Goal: Task Accomplishment & Management: Complete application form

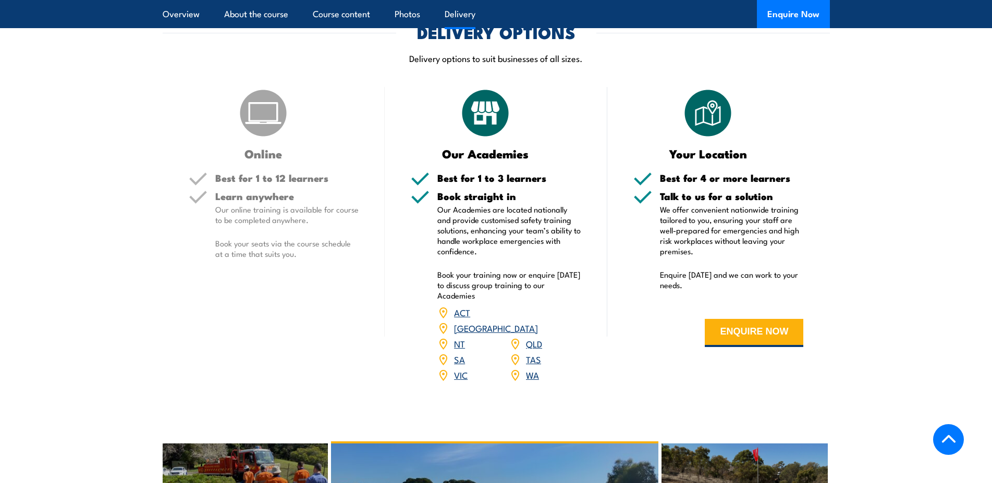
scroll to position [1222, 0]
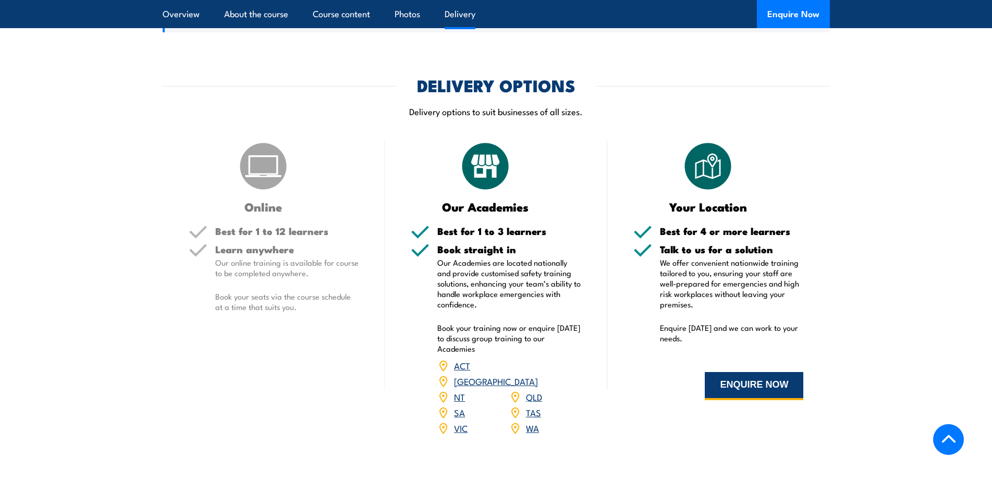
click at [765, 380] on button "ENQUIRE NOW" at bounding box center [753, 386] width 98 height 28
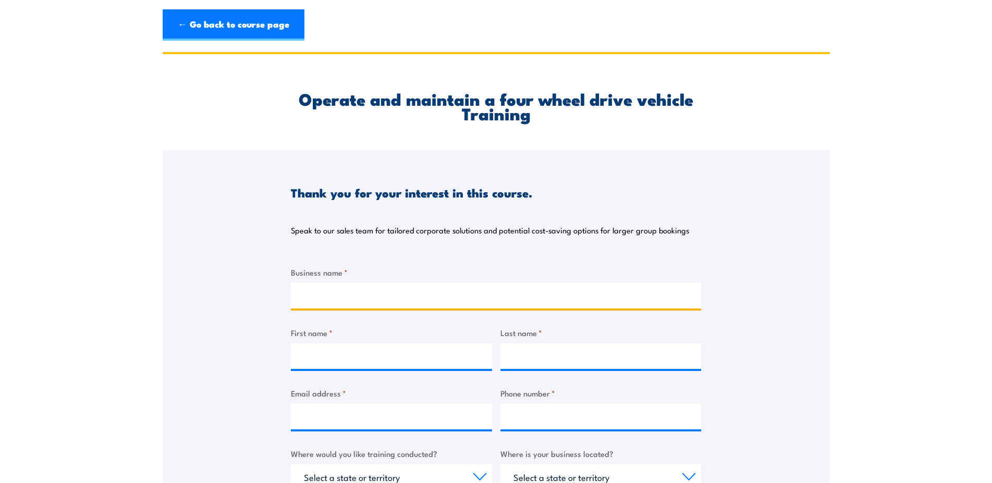
click at [357, 294] on input "Business name *" at bounding box center [496, 295] width 410 height 26
type input "Shire of Augusta [PERSON_NAME] River"
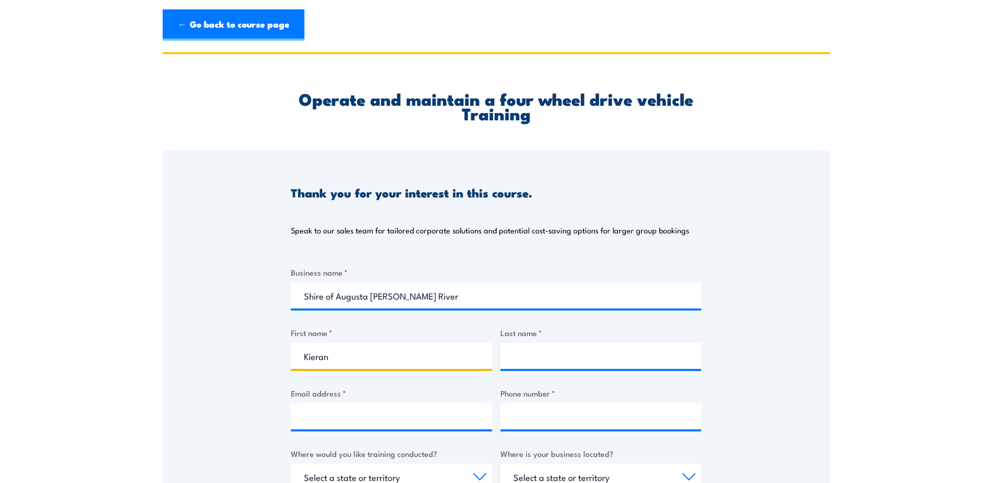
type input "Kieran"
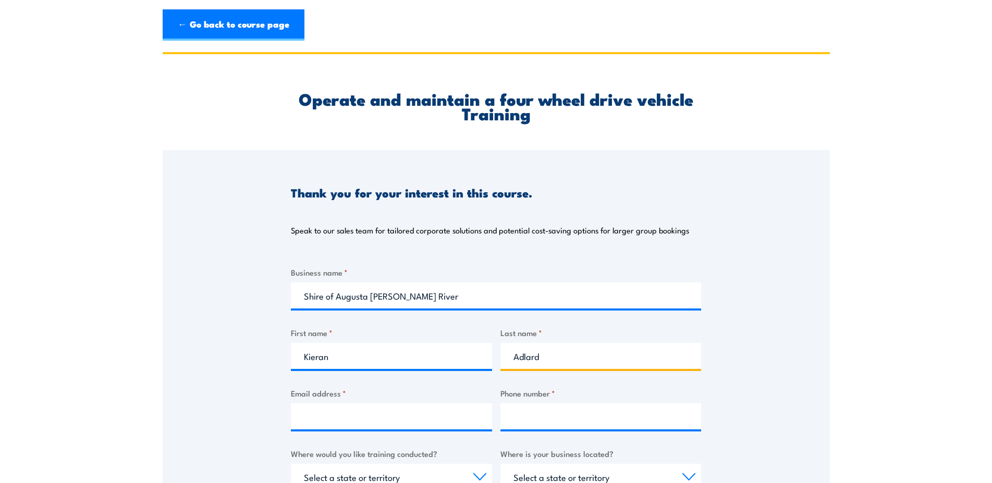
type input "Adlard"
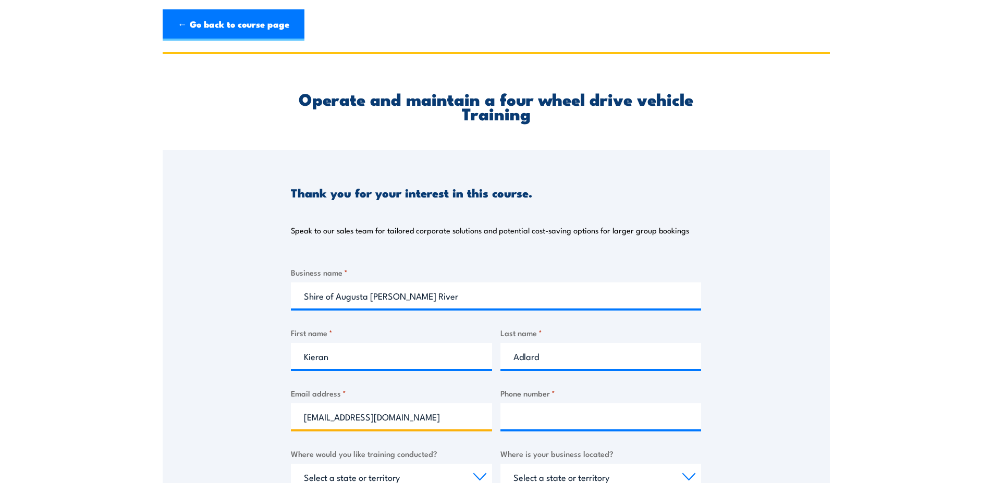
type input "[EMAIL_ADDRESS][DOMAIN_NAME]"
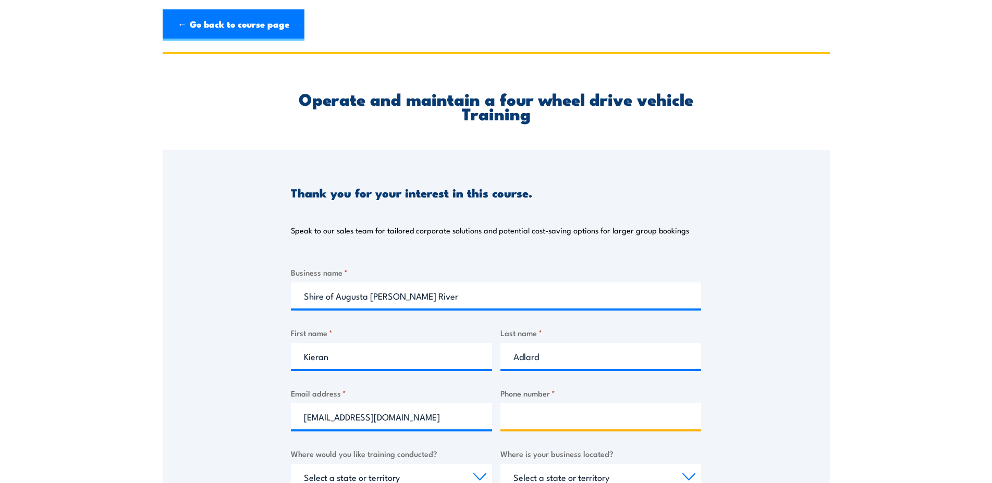
click at [545, 415] on input "Phone number *" at bounding box center [600, 416] width 201 height 26
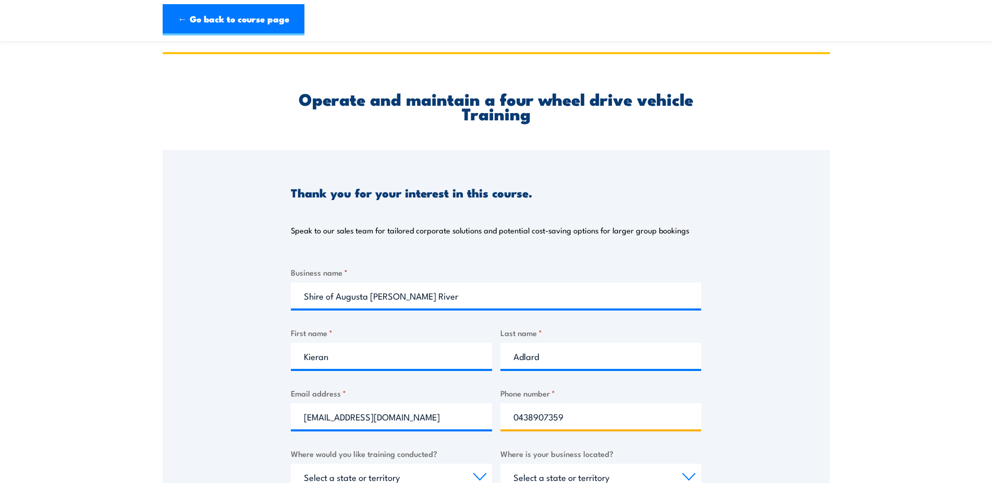
scroll to position [159, 0]
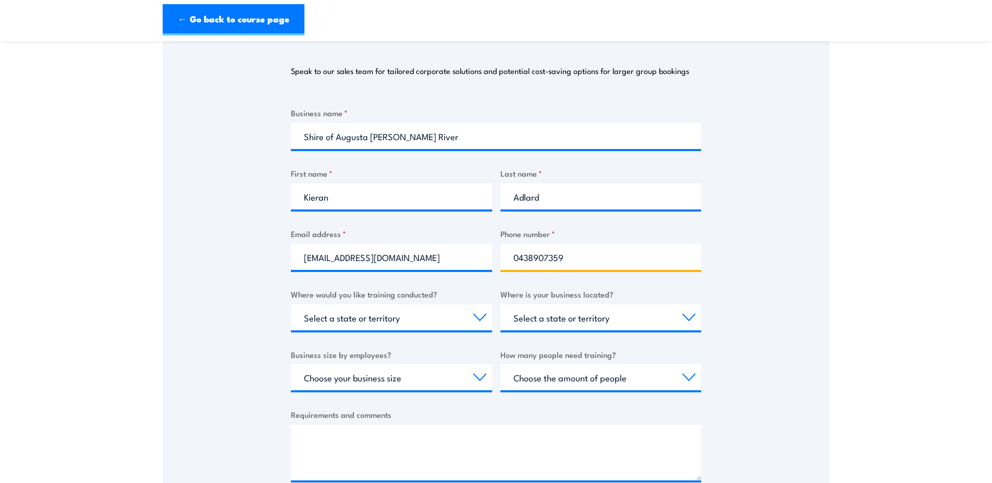
type input "0438907359"
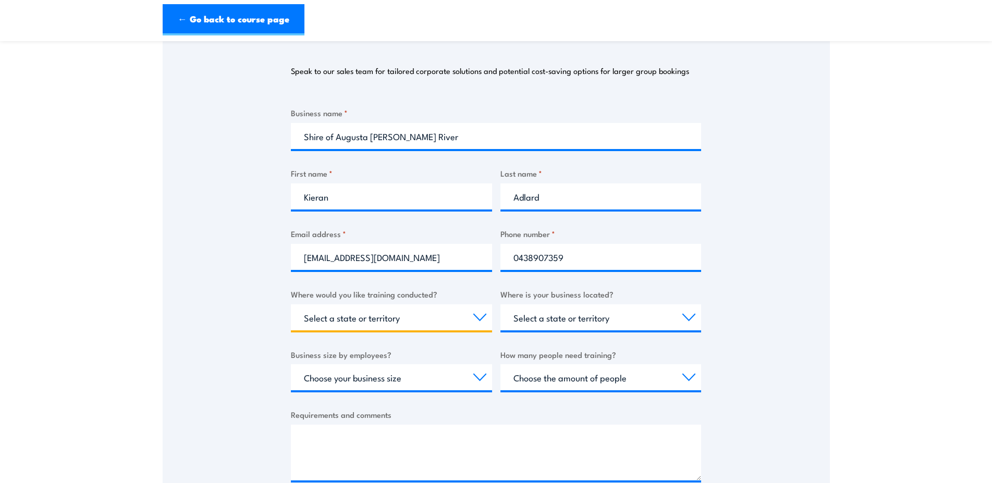
click at [291, 304] on select "Select a state or territory Nationally - multiple locations [GEOGRAPHIC_DATA] […" at bounding box center [391, 317] width 201 height 26
select select "WA"
click option "WA" at bounding box center [0, 0] width 0 height 0
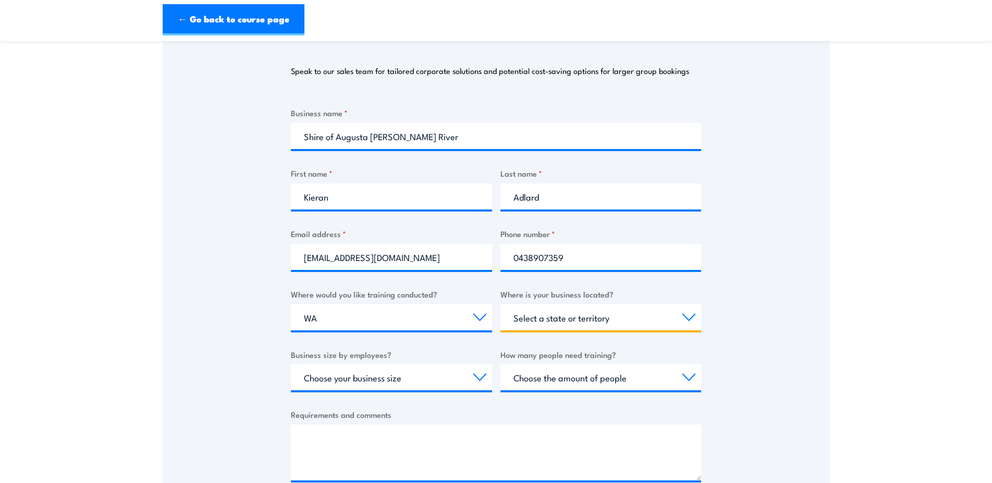
click at [500, 304] on select "Select a state or territory [GEOGRAPHIC_DATA] [GEOGRAPHIC_DATA] [GEOGRAPHIC_DAT…" at bounding box center [600, 317] width 201 height 26
select select "WA"
click option "WA" at bounding box center [0, 0] width 0 height 0
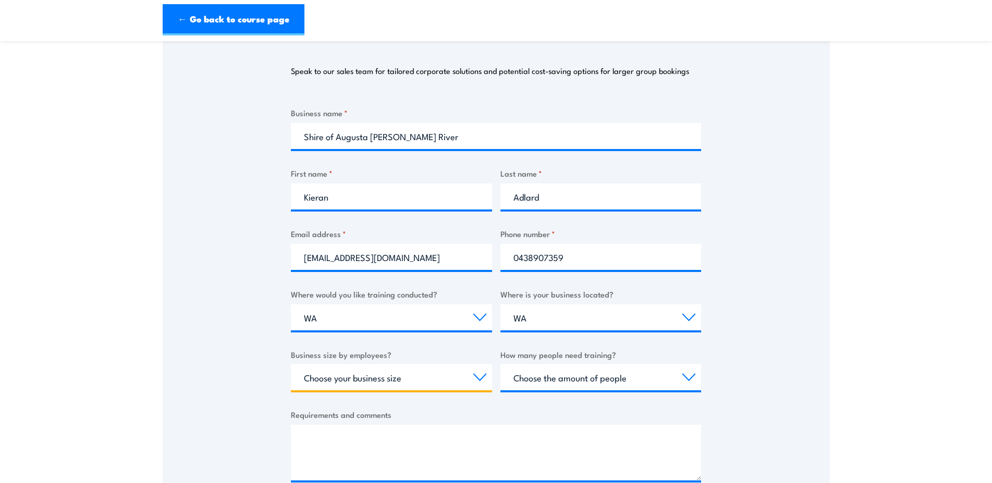
click at [291, 364] on select "Choose your business size 1 to 19 20 to 199 200+" at bounding box center [391, 377] width 201 height 26
select select "200+"
click option "200+" at bounding box center [0, 0] width 0 height 0
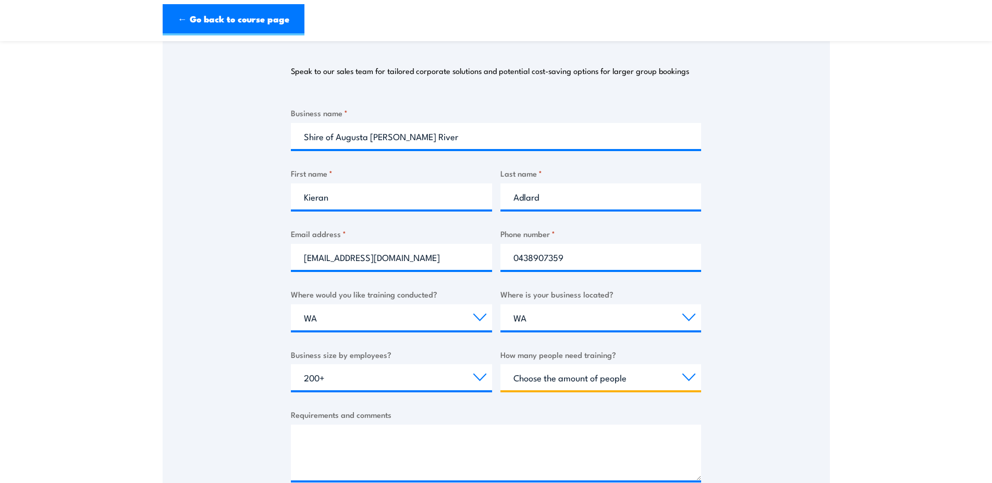
click at [500, 364] on select "Choose the amount of people 1 to 4 5 to 19 20+" at bounding box center [600, 377] width 201 height 26
select select "1 to 4"
click option "1 to 4" at bounding box center [0, 0] width 0 height 0
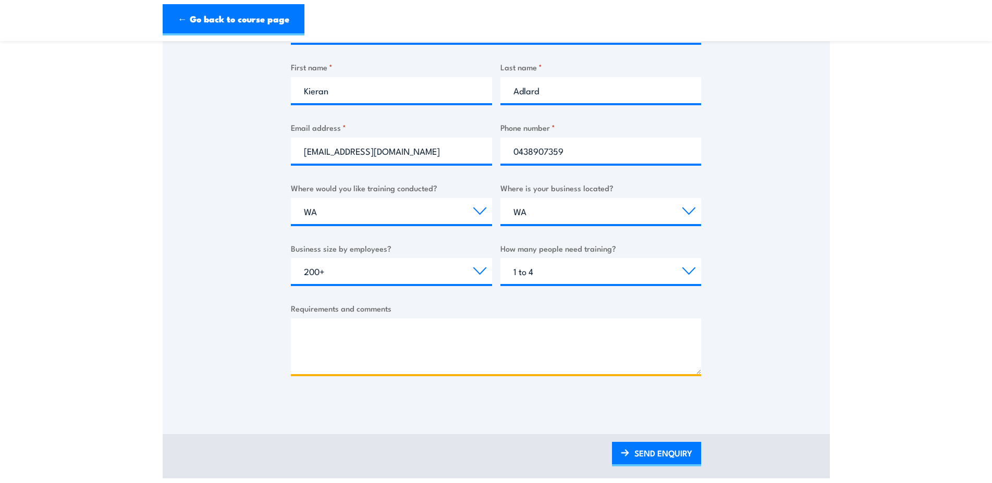
click at [448, 347] on textarea "Requirements and comments" at bounding box center [496, 346] width 410 height 56
type textarea "Training for our Ranger Services Team as they regularly have to drive on off ro…"
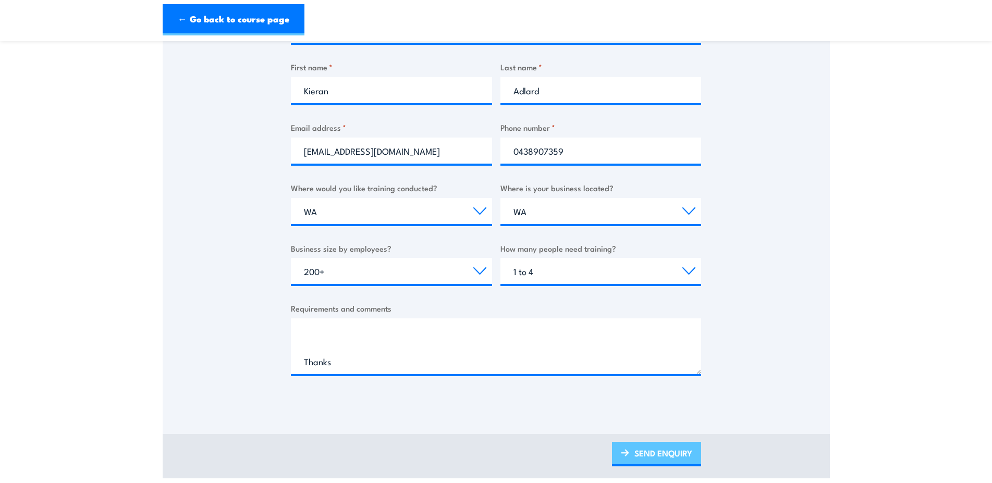
click at [651, 448] on link "SEND ENQUIRY" at bounding box center [656, 454] width 89 height 24
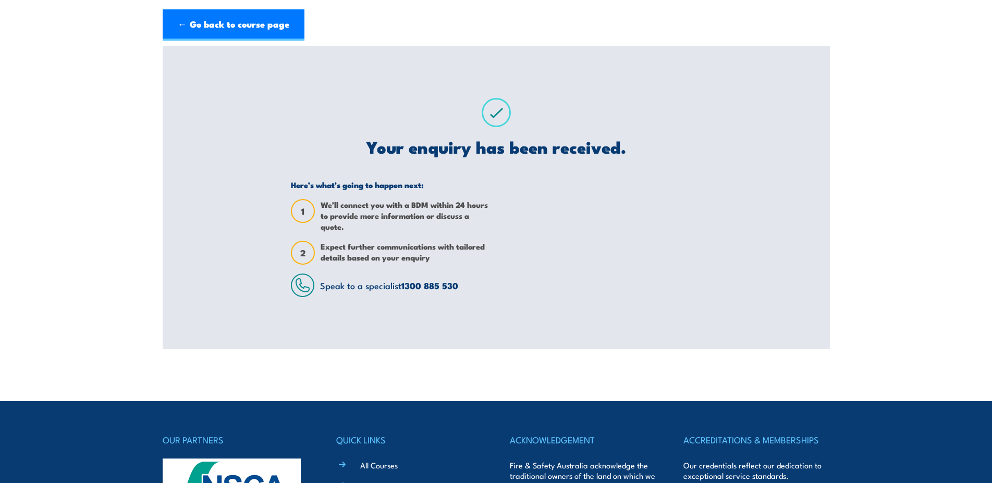
scroll to position [0, 0]
